Goal: Complete application form

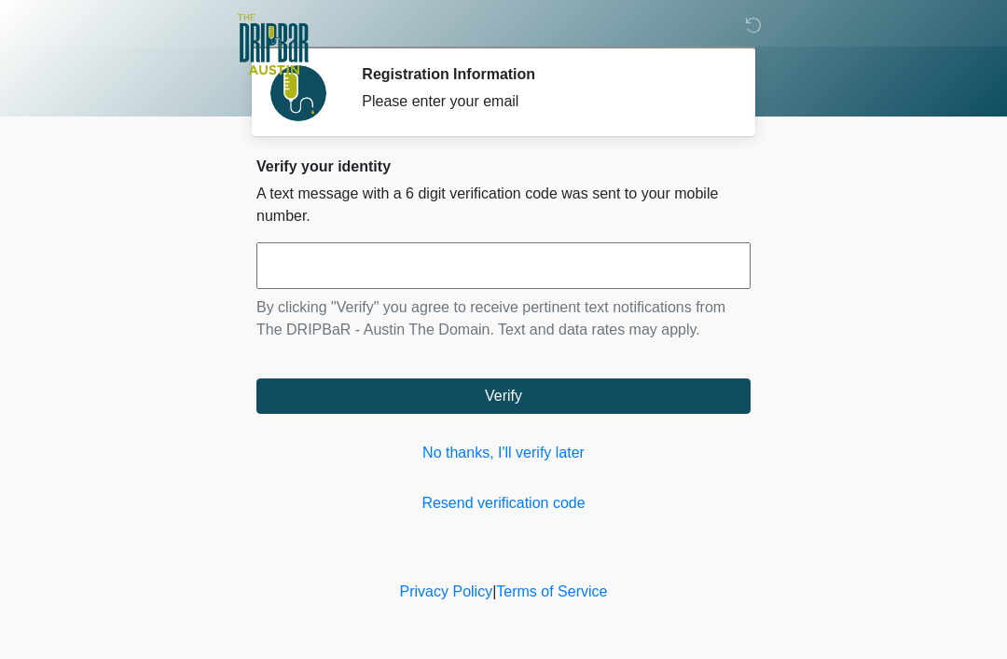
click at [531, 445] on link "No thanks, I'll verify later" at bounding box center [504, 453] width 494 height 22
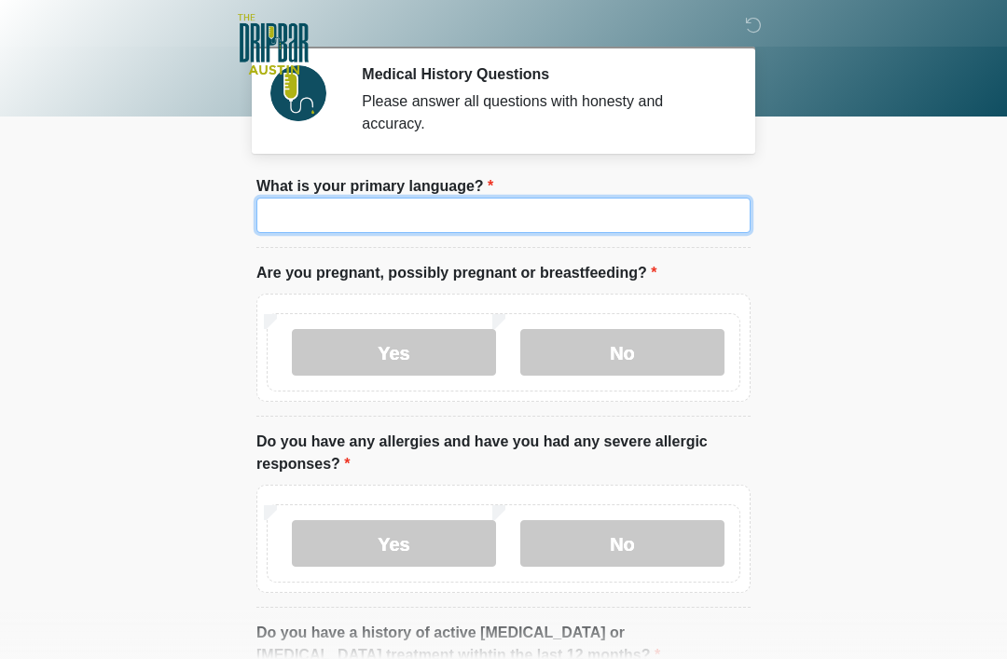
click at [573, 210] on input "What is your primary language?" at bounding box center [504, 215] width 494 height 35
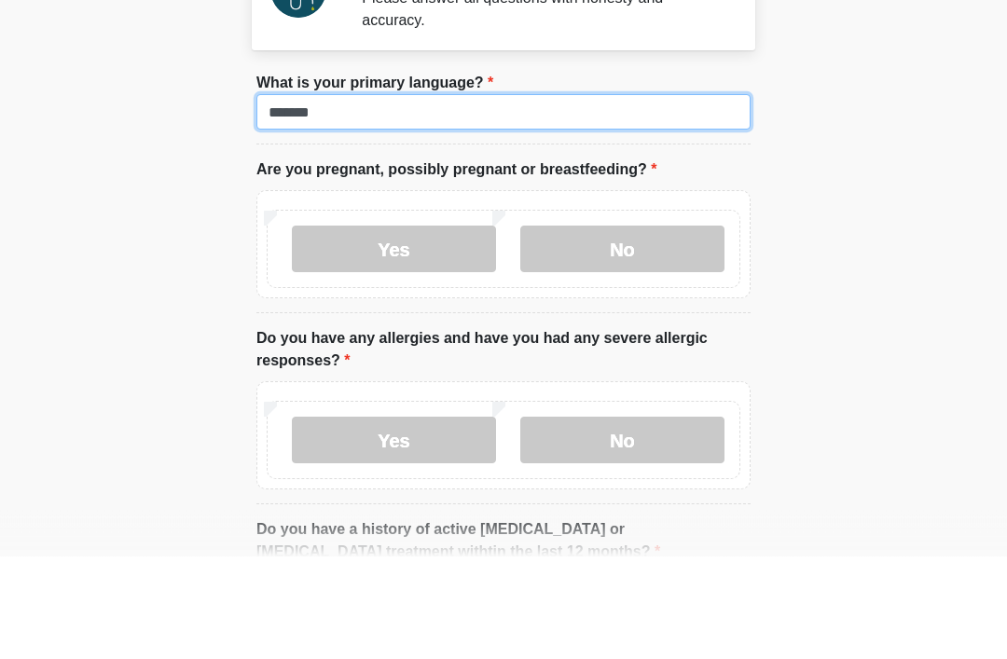
type input "*******"
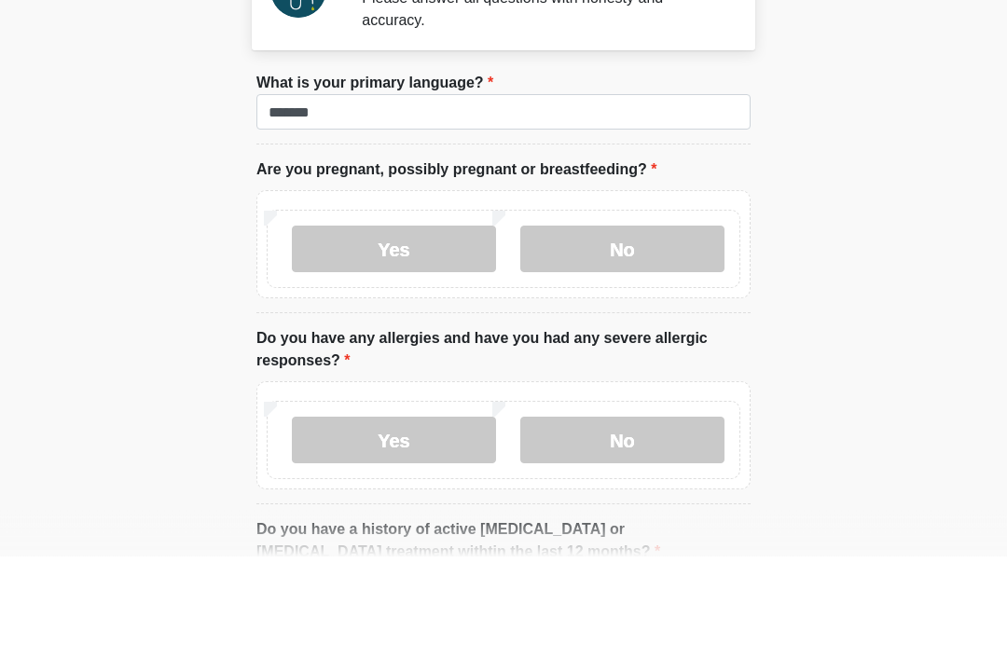
click at [615, 329] on label "No" at bounding box center [623, 352] width 204 height 47
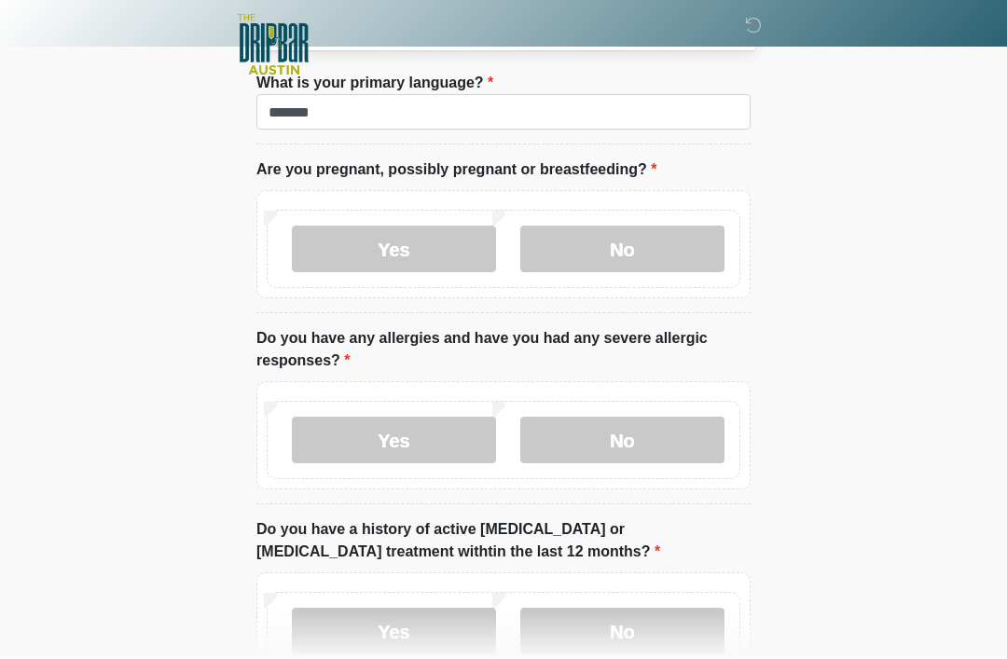
click at [656, 433] on label "No" at bounding box center [623, 440] width 204 height 47
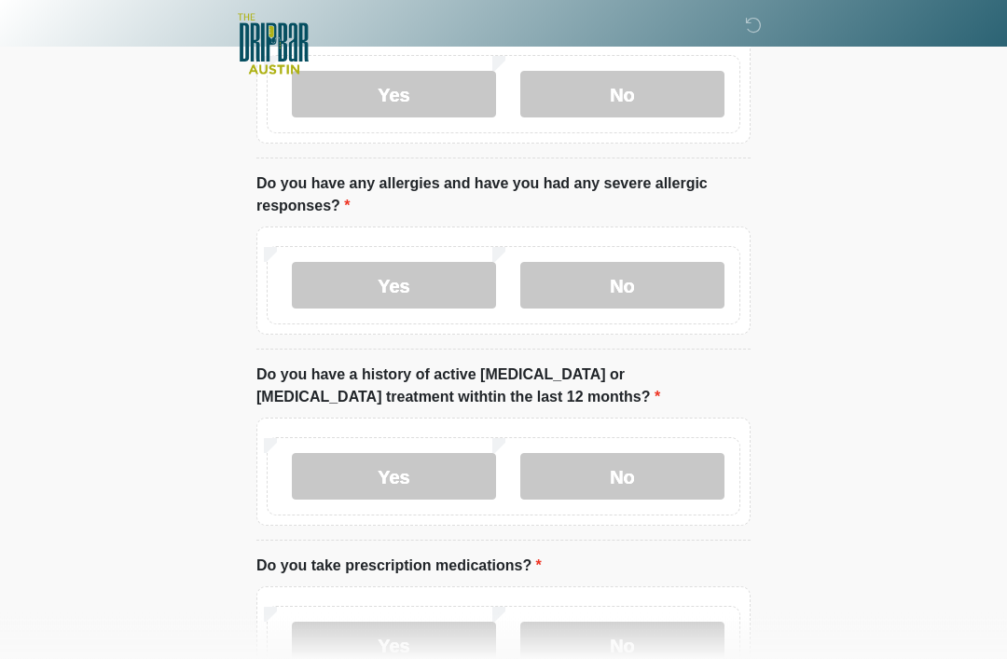
scroll to position [258, 0]
click at [630, 465] on label "No" at bounding box center [623, 476] width 204 height 47
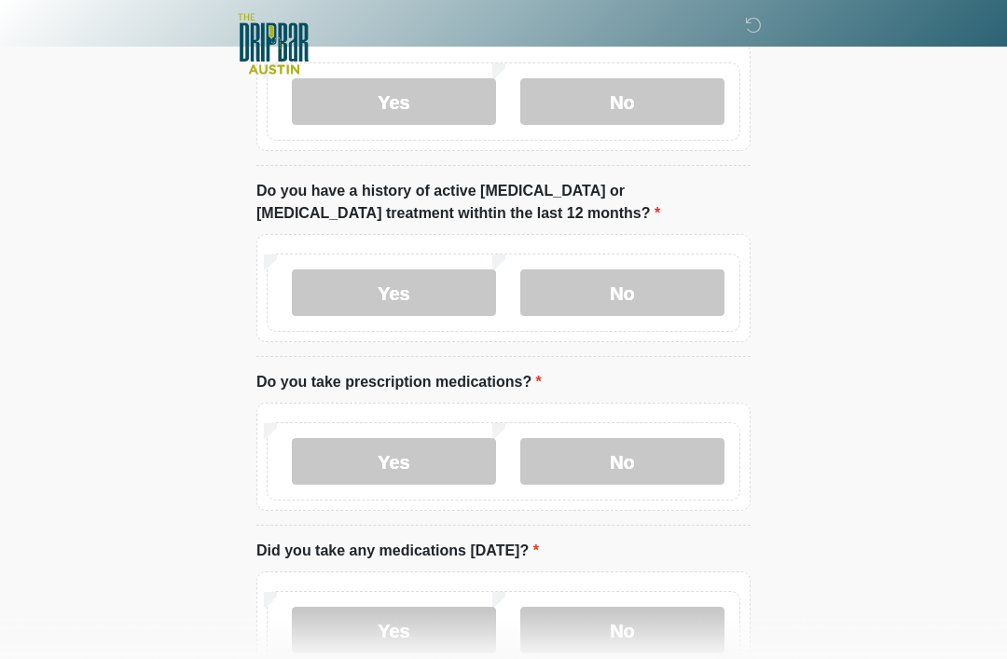
scroll to position [442, 0]
click at [431, 461] on label "Yes" at bounding box center [394, 461] width 204 height 47
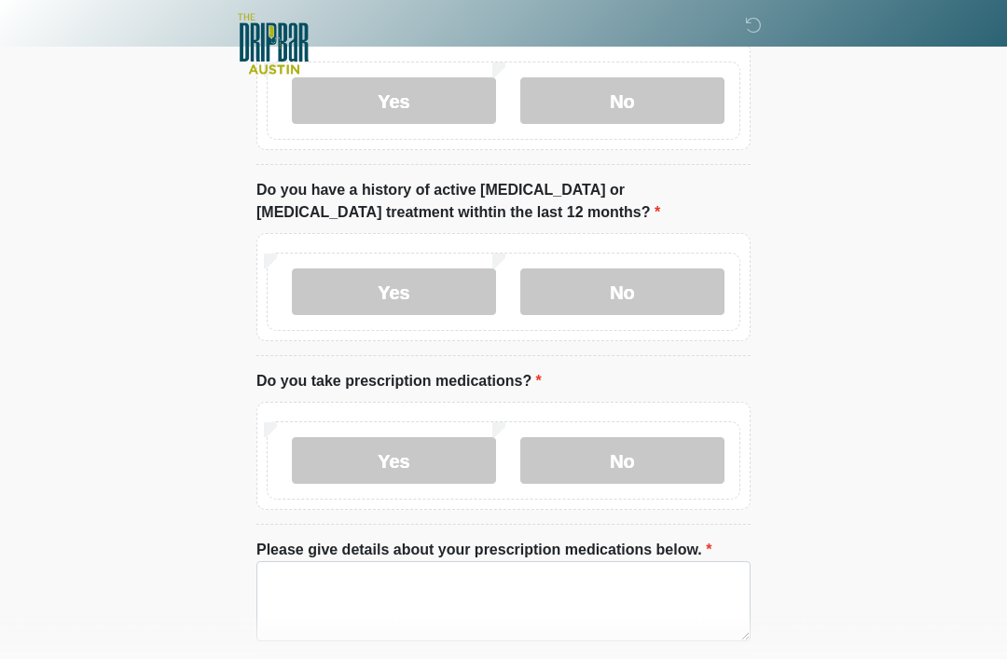
scroll to position [443, 0]
click at [368, 595] on textarea "Please give details about your prescription medications below." at bounding box center [504, 602] width 494 height 80
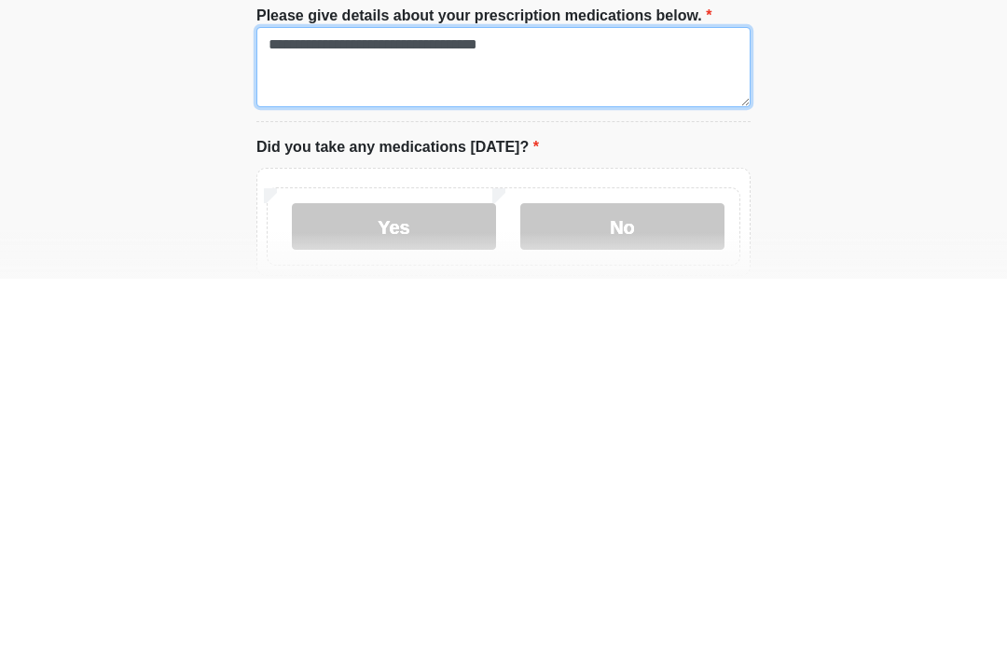
scroll to position [598, 0]
type textarea "**********"
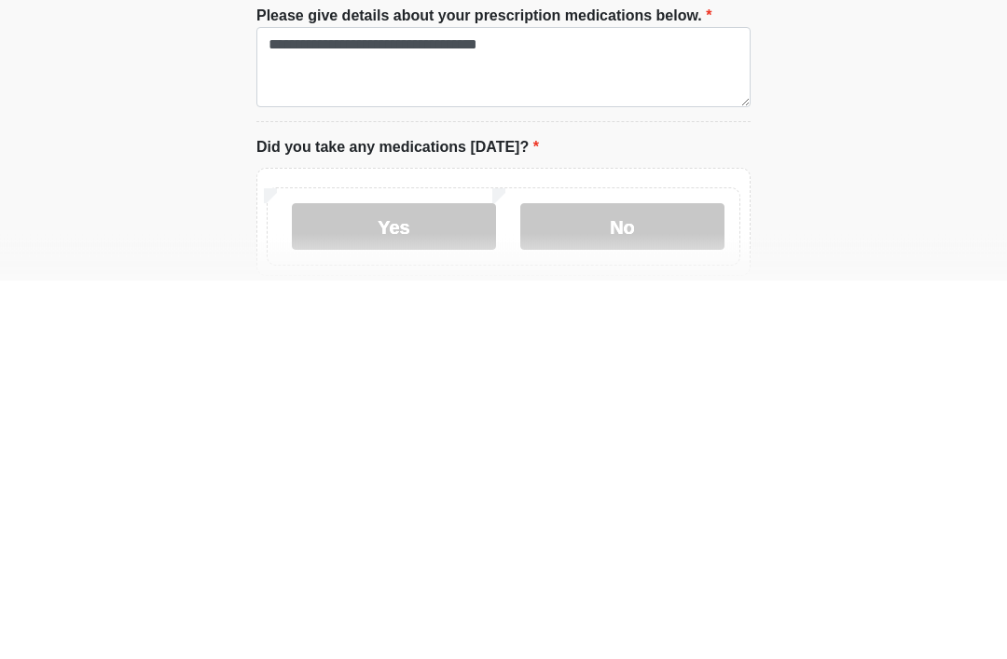
click at [445, 583] on label "Yes" at bounding box center [394, 606] width 204 height 47
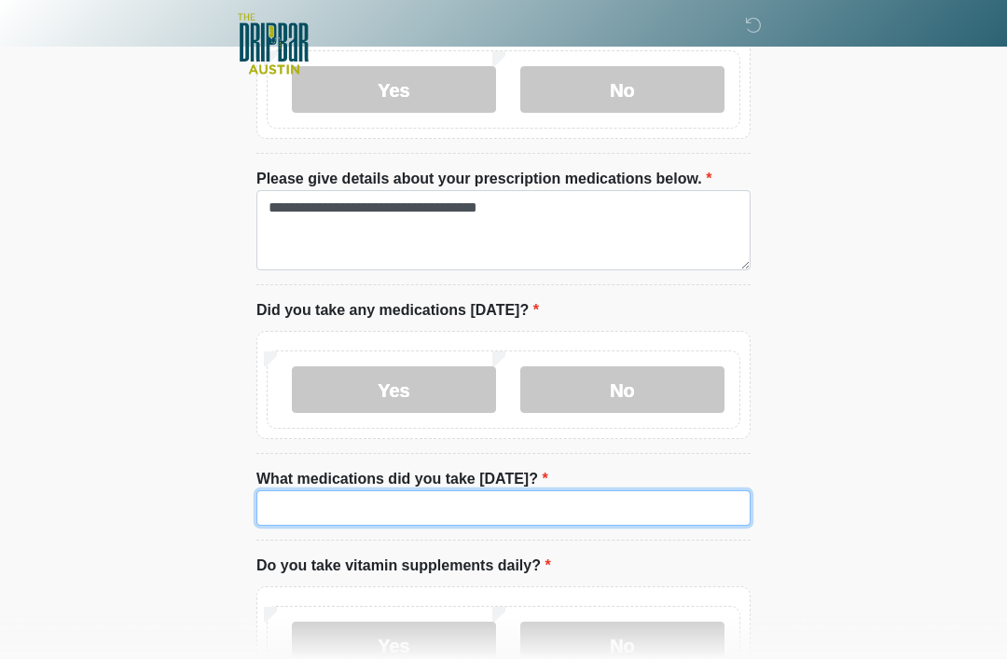
click at [382, 504] on input "What medications did you take today?" at bounding box center [504, 509] width 494 height 35
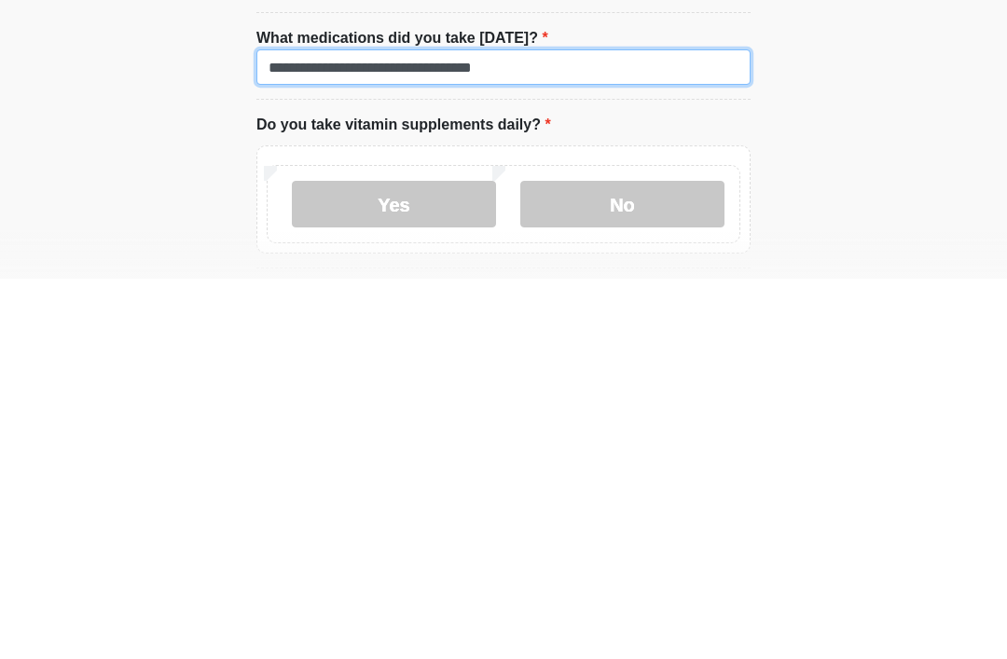
type input "**********"
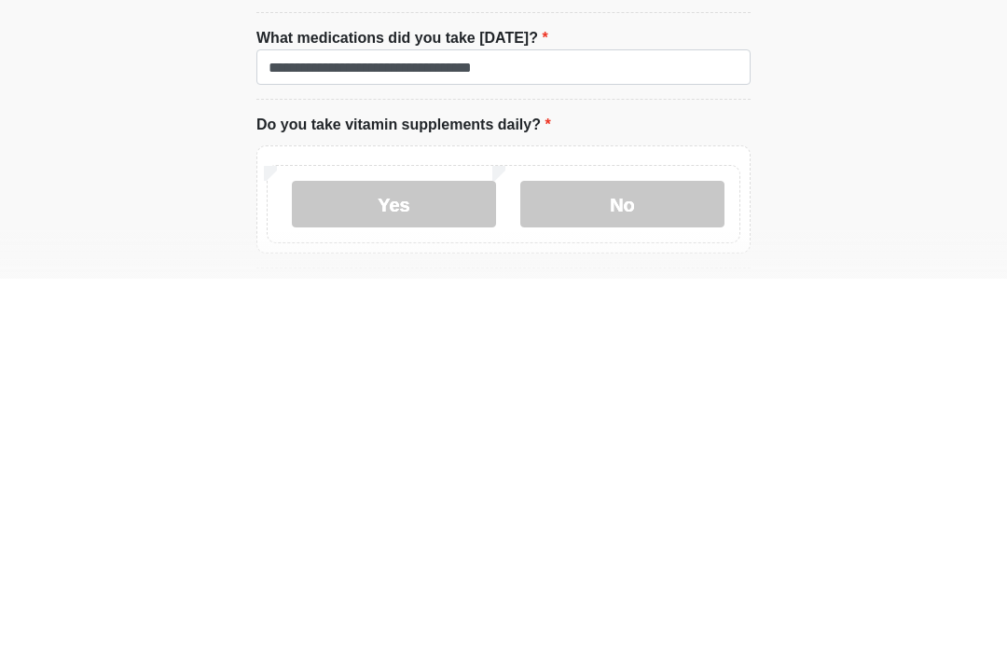
click at [648, 562] on label "No" at bounding box center [623, 585] width 204 height 47
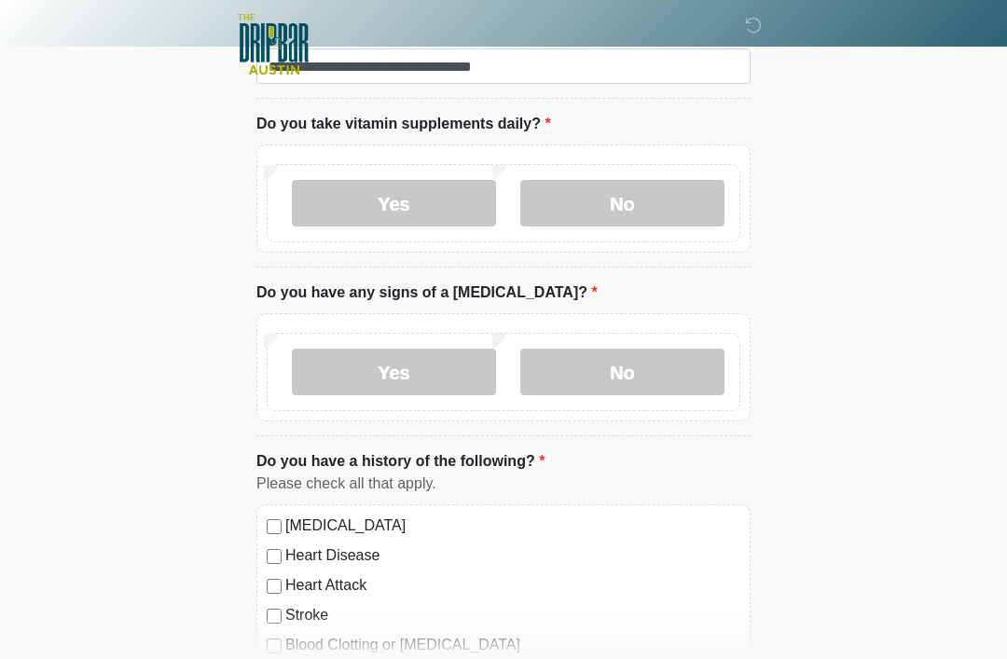
click at [653, 362] on label "No" at bounding box center [623, 372] width 204 height 47
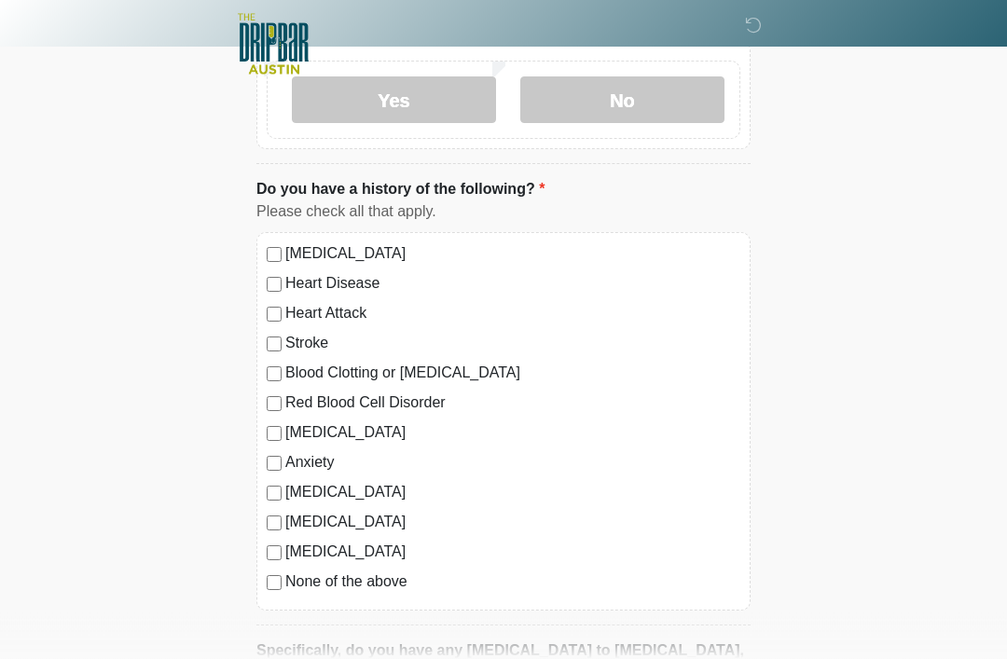
scroll to position [1772, 0]
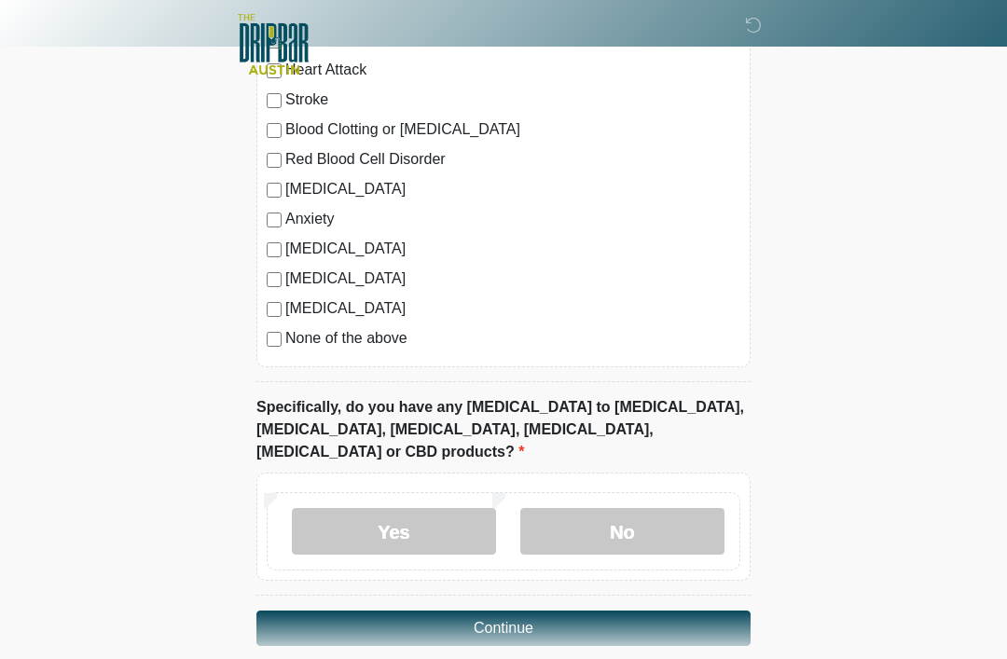
click at [617, 508] on label "No" at bounding box center [623, 531] width 204 height 47
click at [584, 611] on button "Continue" at bounding box center [504, 628] width 494 height 35
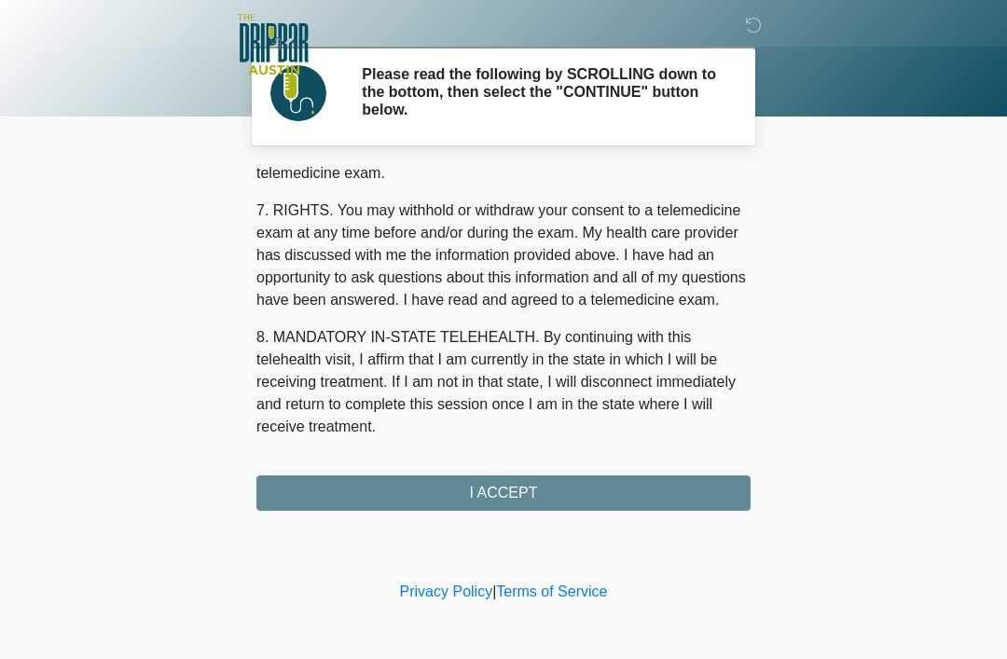
scroll to position [818, 0]
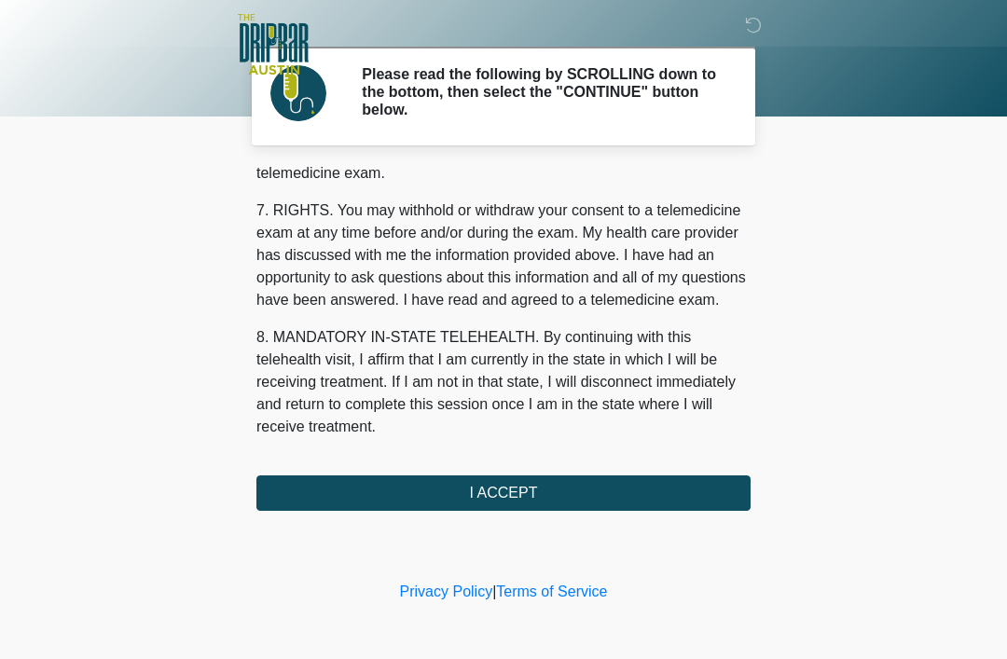
click at [565, 505] on button "I ACCEPT" at bounding box center [504, 493] width 494 height 35
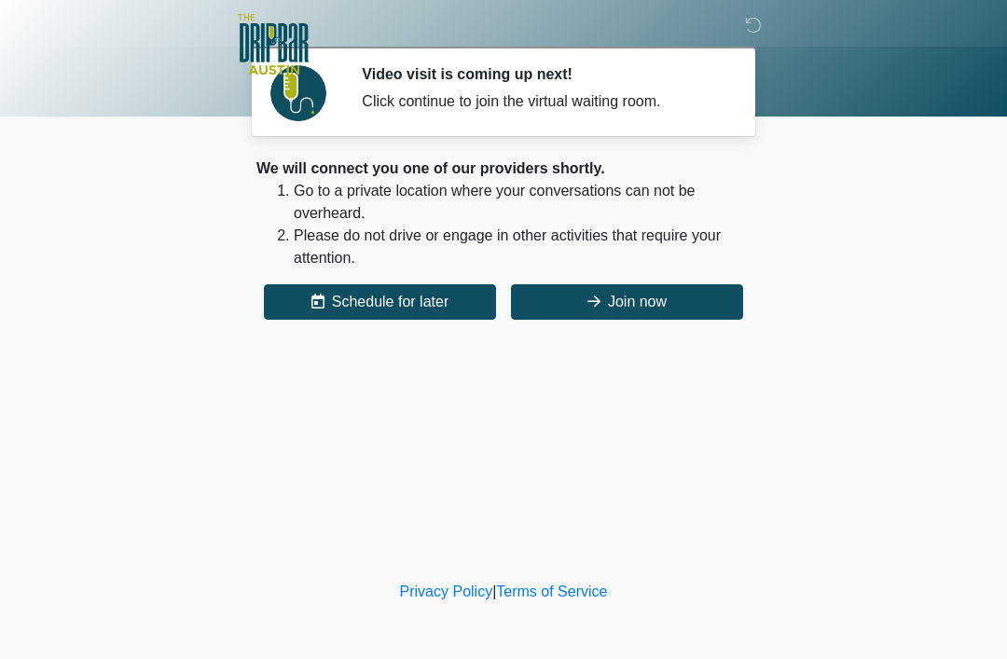
click at [663, 307] on button "Join now" at bounding box center [627, 302] width 232 height 35
